Goal: Manage account settings

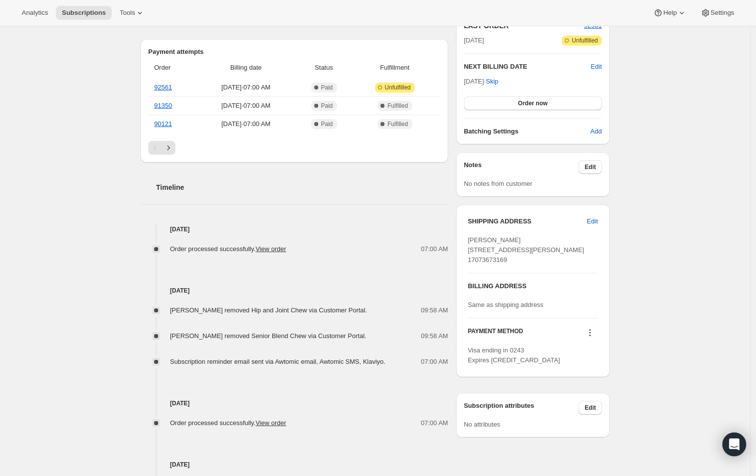
scroll to position [235, 0]
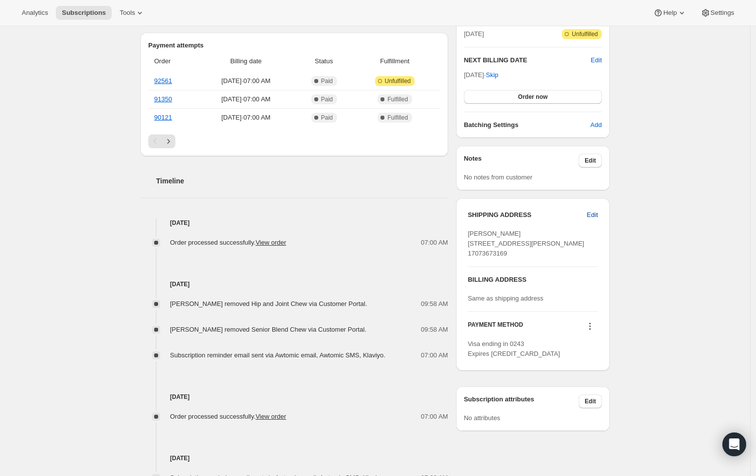
click at [597, 216] on span "Edit" at bounding box center [592, 215] width 11 height 10
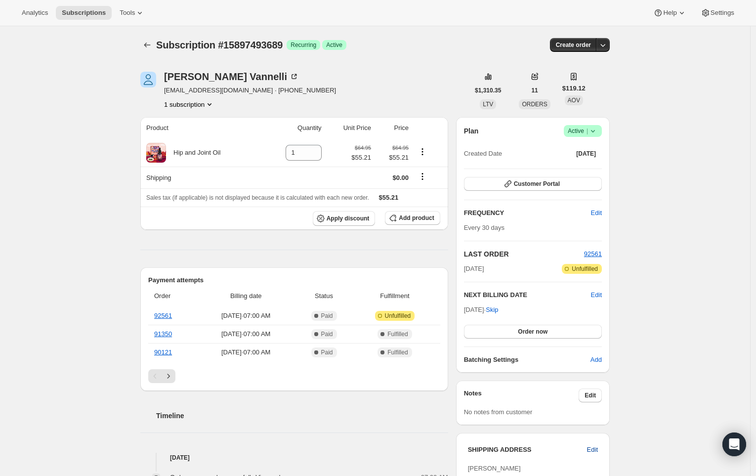
select select "OR"
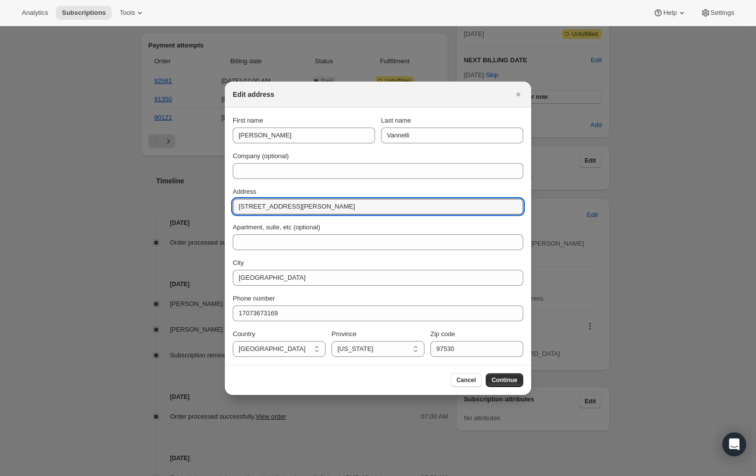
drag, startPoint x: 372, startPoint y: 210, endPoint x: 141, endPoint y: 199, distance: 230.6
paste input "[STREET_ADDRESS][PERSON_NAME][US_STATE]"
drag, startPoint x: 317, startPoint y: 208, endPoint x: 543, endPoint y: 216, distance: 226.5
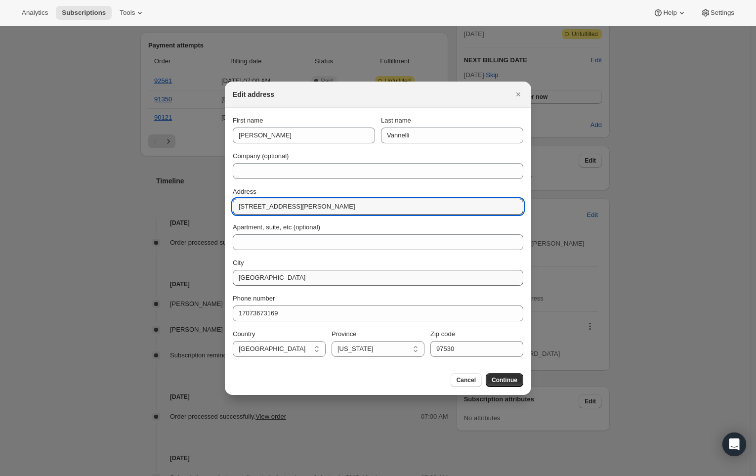
type input "[STREET_ADDRESS][PERSON_NAME]"
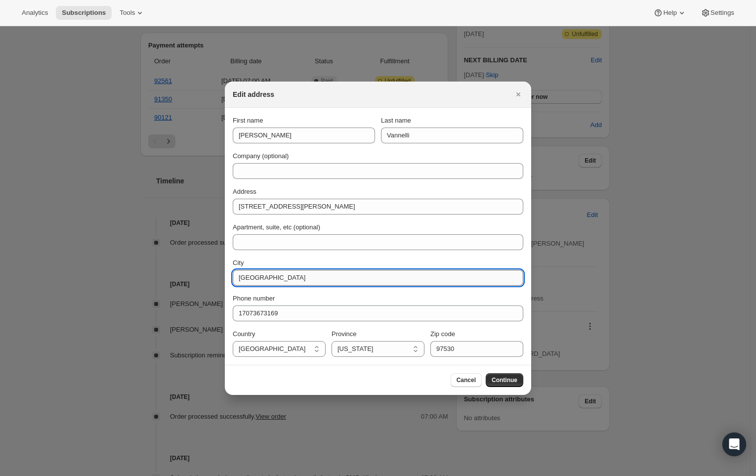
click at [344, 281] on input "[GEOGRAPHIC_DATA]" at bounding box center [378, 278] width 291 height 16
drag, startPoint x: 321, startPoint y: 277, endPoint x: 199, endPoint y: 273, distance: 122.1
type input "Napa"
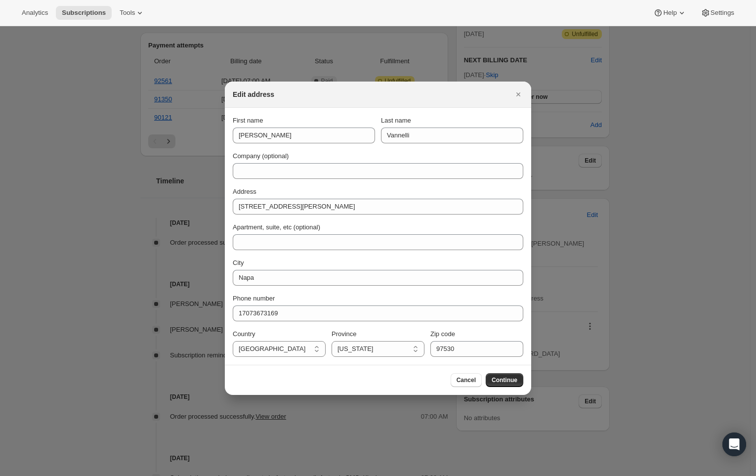
select select "CA"
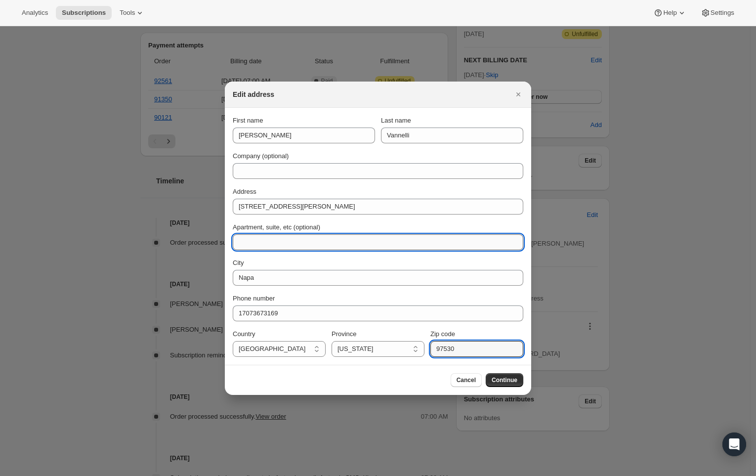
click at [293, 235] on input "Apartment, suite, etc (optional)" at bounding box center [378, 242] width 291 height 16
paste input "[STREET_ADDRESS][PERSON_NAME][US_STATE]"
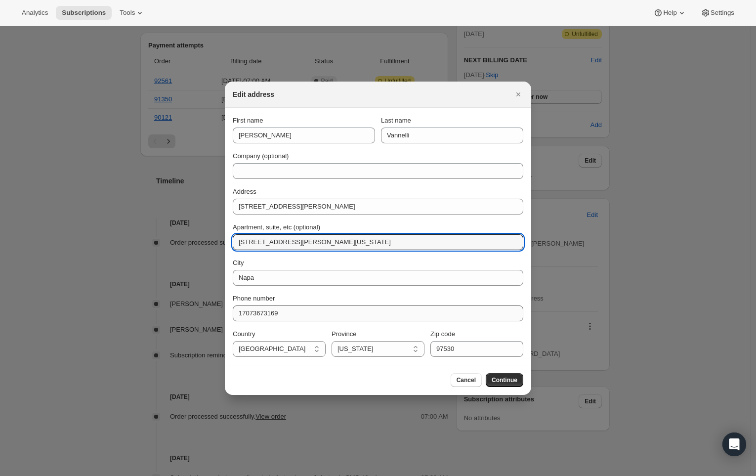
drag, startPoint x: 372, startPoint y: 243, endPoint x: 481, endPoint y: 318, distance: 132.3
click at [425, 244] on input "[STREET_ADDRESS][PERSON_NAME][US_STATE]" at bounding box center [378, 242] width 291 height 16
type input "[STREET_ADDRESS][PERSON_NAME][US_STATE]"
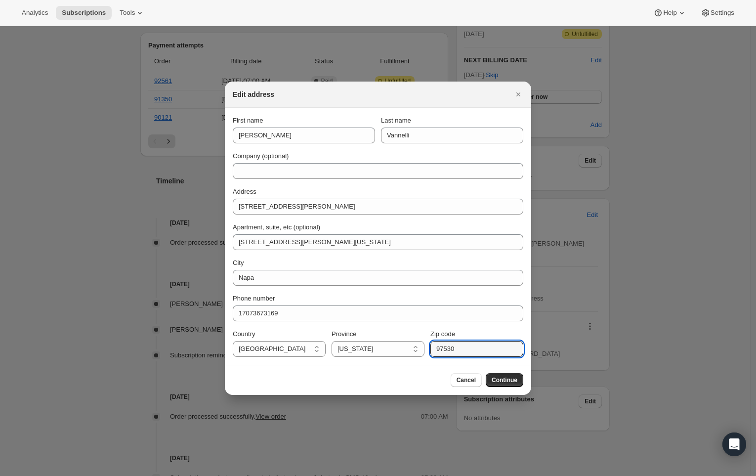
drag, startPoint x: 476, startPoint y: 349, endPoint x: 396, endPoint y: 337, distance: 81.1
click at [396, 349] on div "Country [GEOGRAPHIC_DATA] [GEOGRAPHIC_DATA] [US_STATE] [US_STATE] [US_STATE] [U…" at bounding box center [378, 343] width 291 height 28
paste input "4558"
type input "94558"
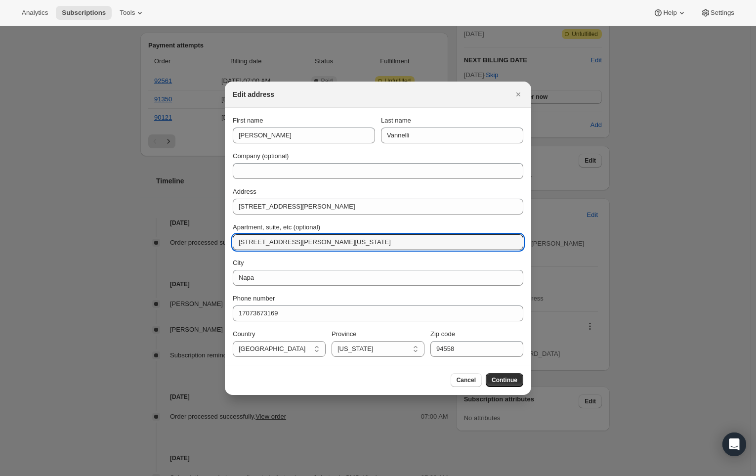
drag, startPoint x: 367, startPoint y: 242, endPoint x: 199, endPoint y: 241, distance: 168.5
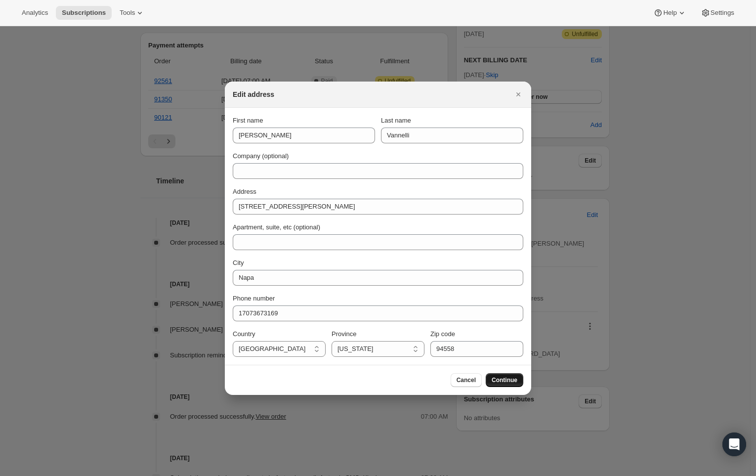
click at [513, 378] on span "Continue" at bounding box center [505, 380] width 26 height 8
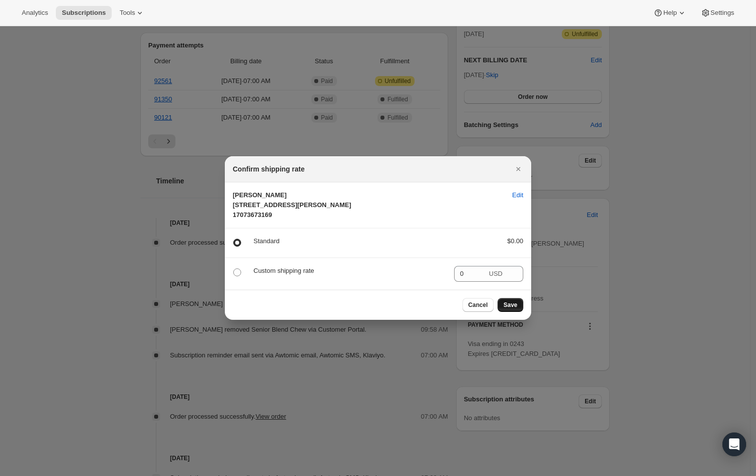
click at [517, 312] on button "Save" at bounding box center [511, 305] width 26 height 14
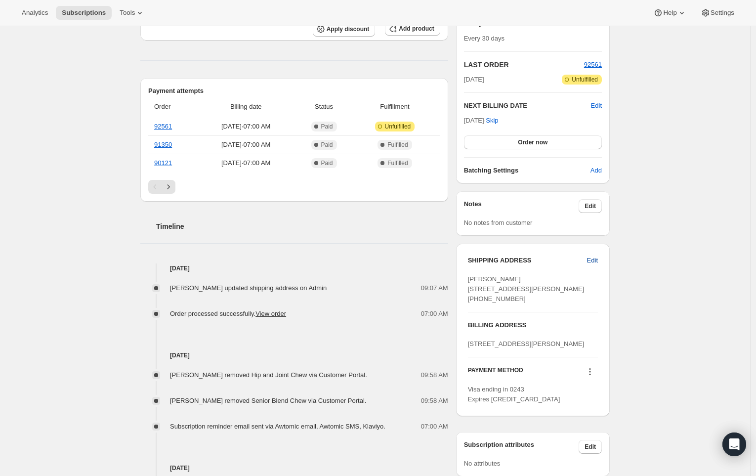
click at [588, 260] on button "Edit" at bounding box center [592, 261] width 23 height 16
select select "CA"
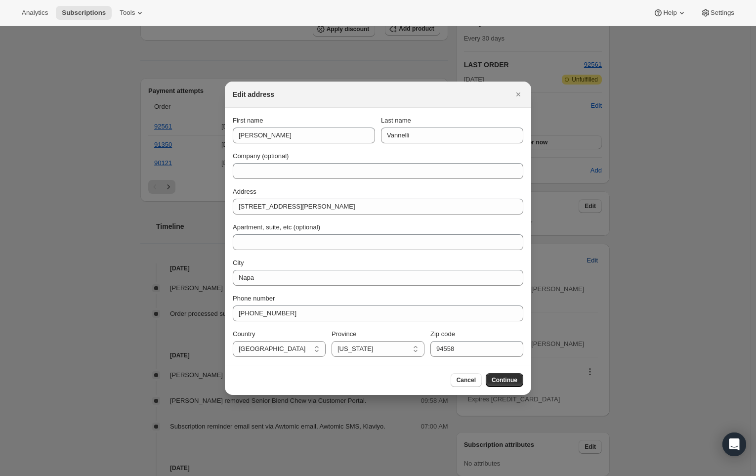
scroll to position [0, 0]
click at [464, 378] on span "Cancel" at bounding box center [466, 380] width 19 height 8
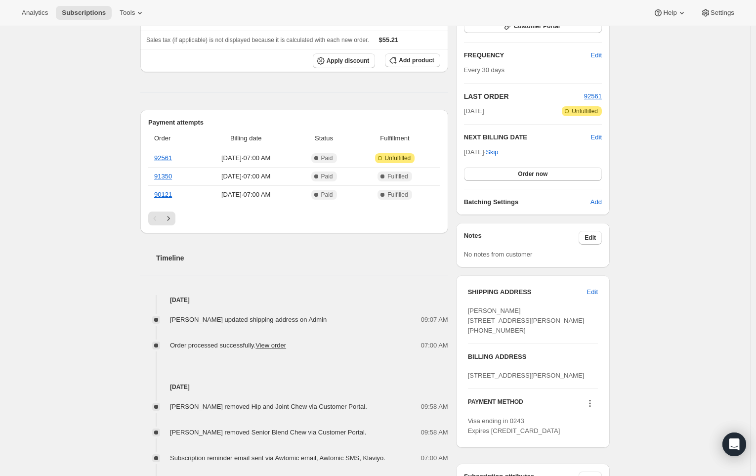
scroll to position [331, 0]
